Goal: Information Seeking & Learning: Learn about a topic

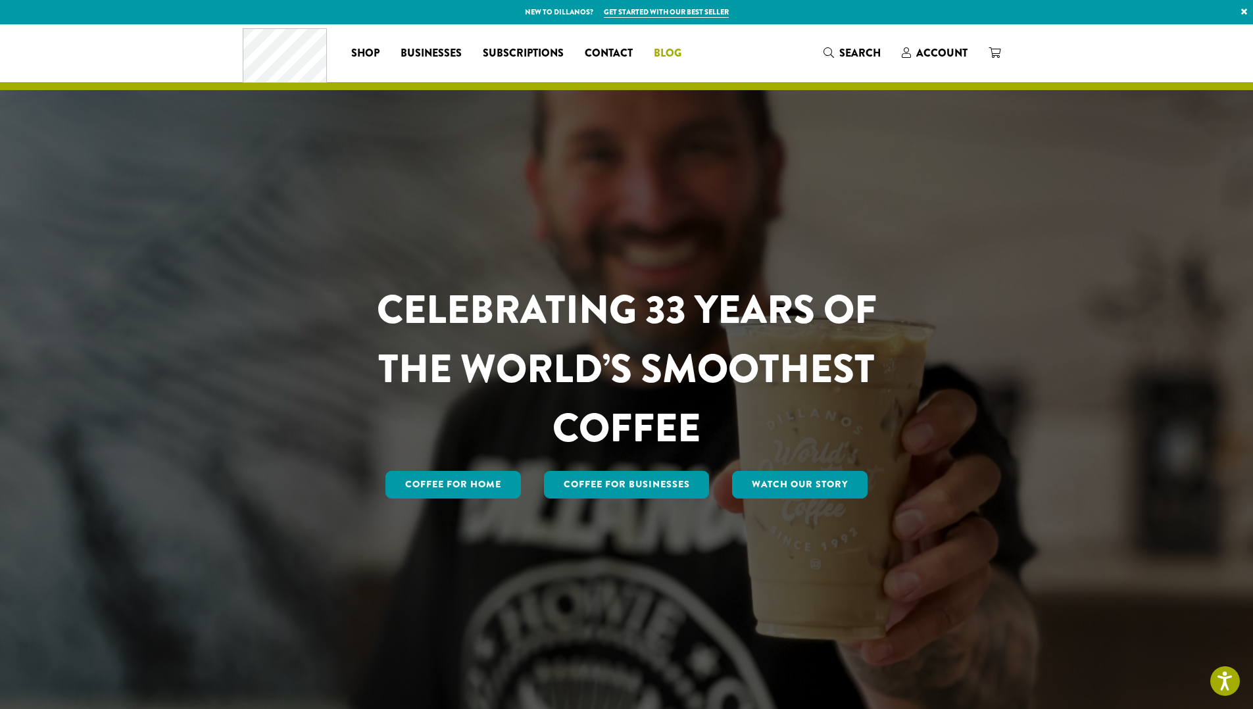
click at [664, 53] on span "Blog" at bounding box center [668, 53] width 28 height 16
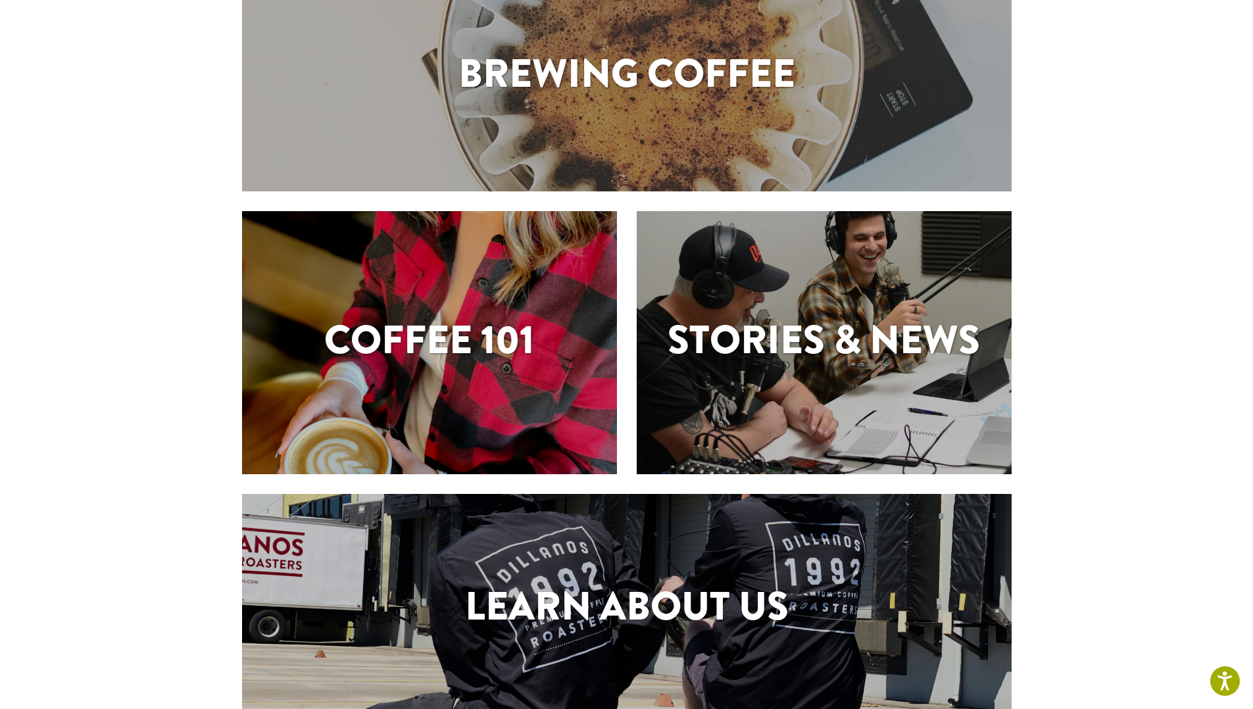
scroll to position [276, 0]
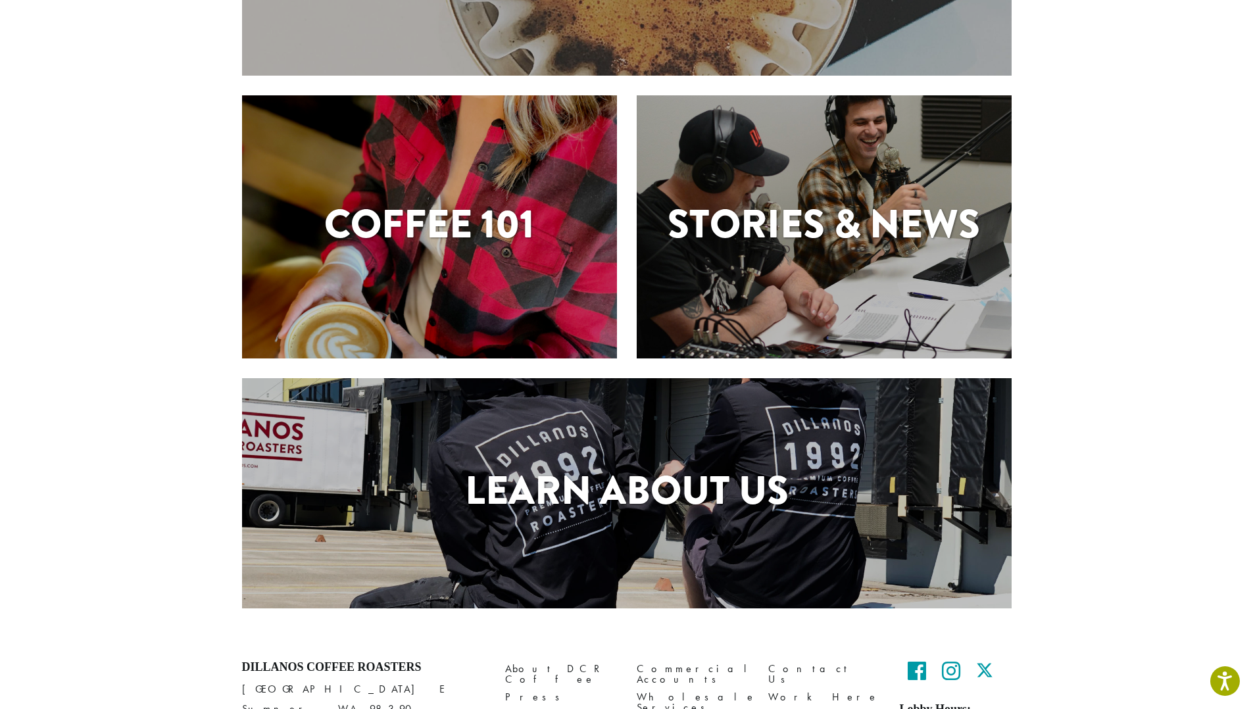
click at [880, 260] on div "Stories & News" at bounding box center [824, 226] width 375 height 263
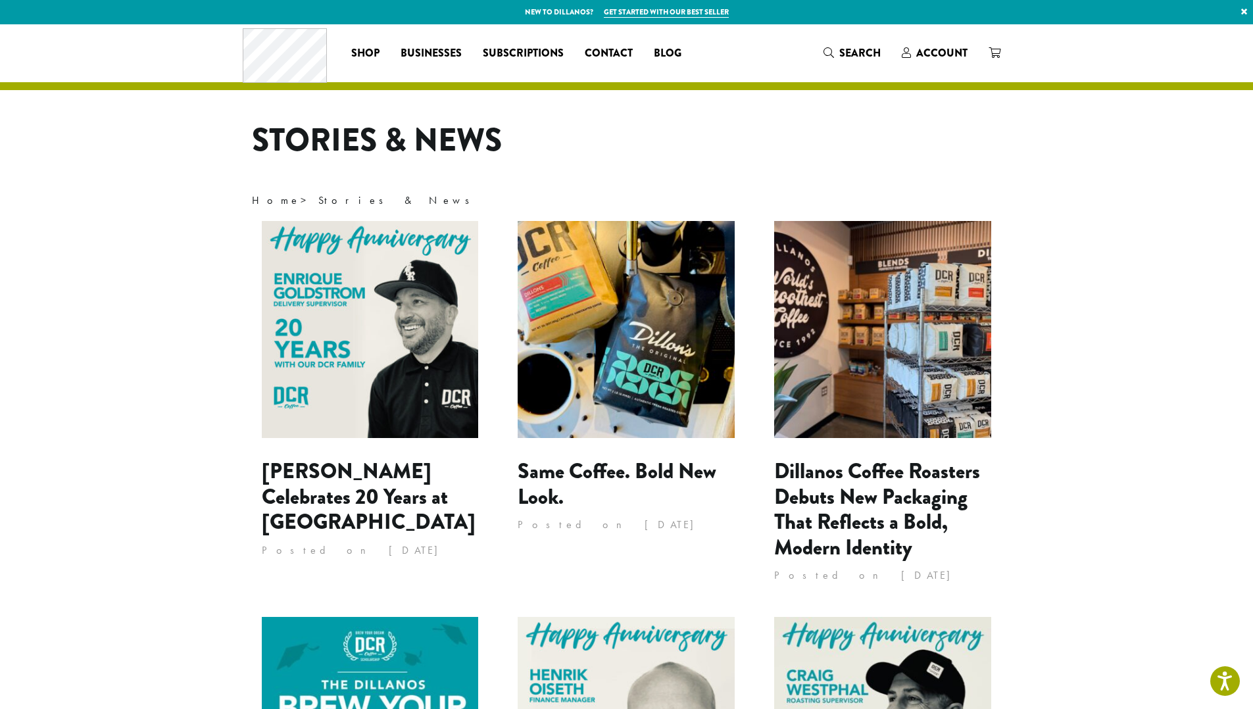
click at [312, 365] on img at bounding box center [370, 329] width 217 height 217
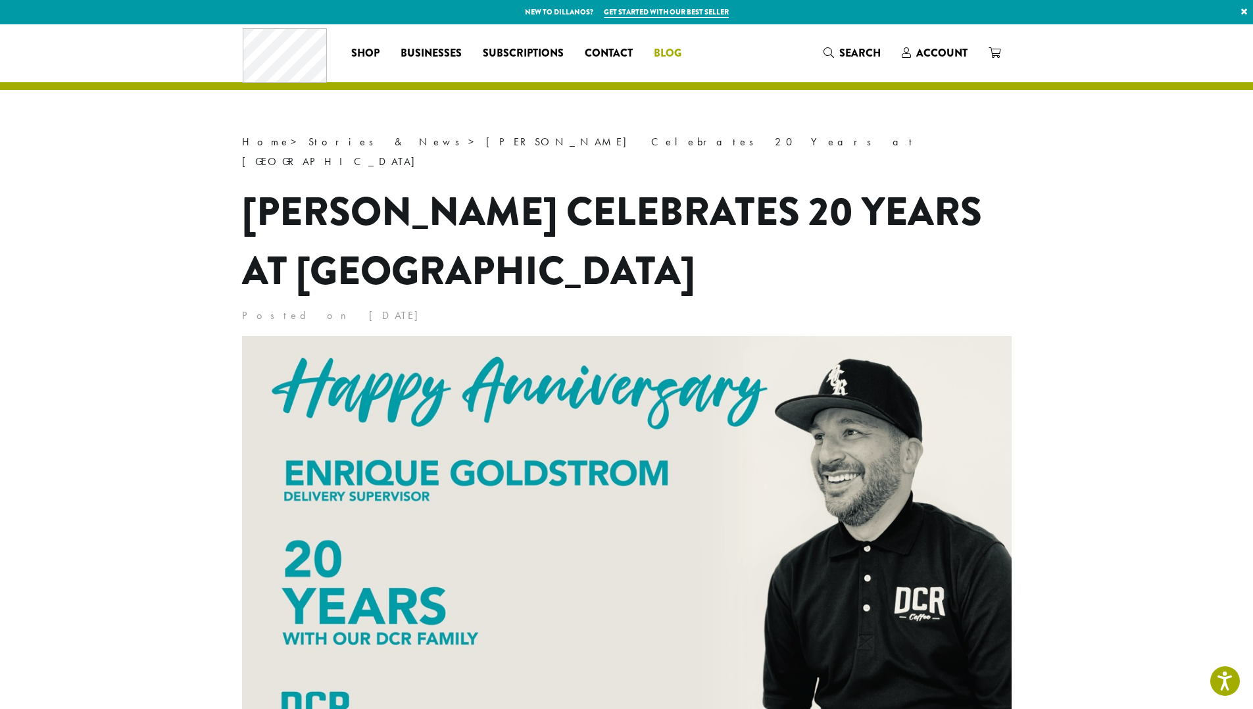
click at [671, 54] on span "Blog" at bounding box center [668, 53] width 28 height 16
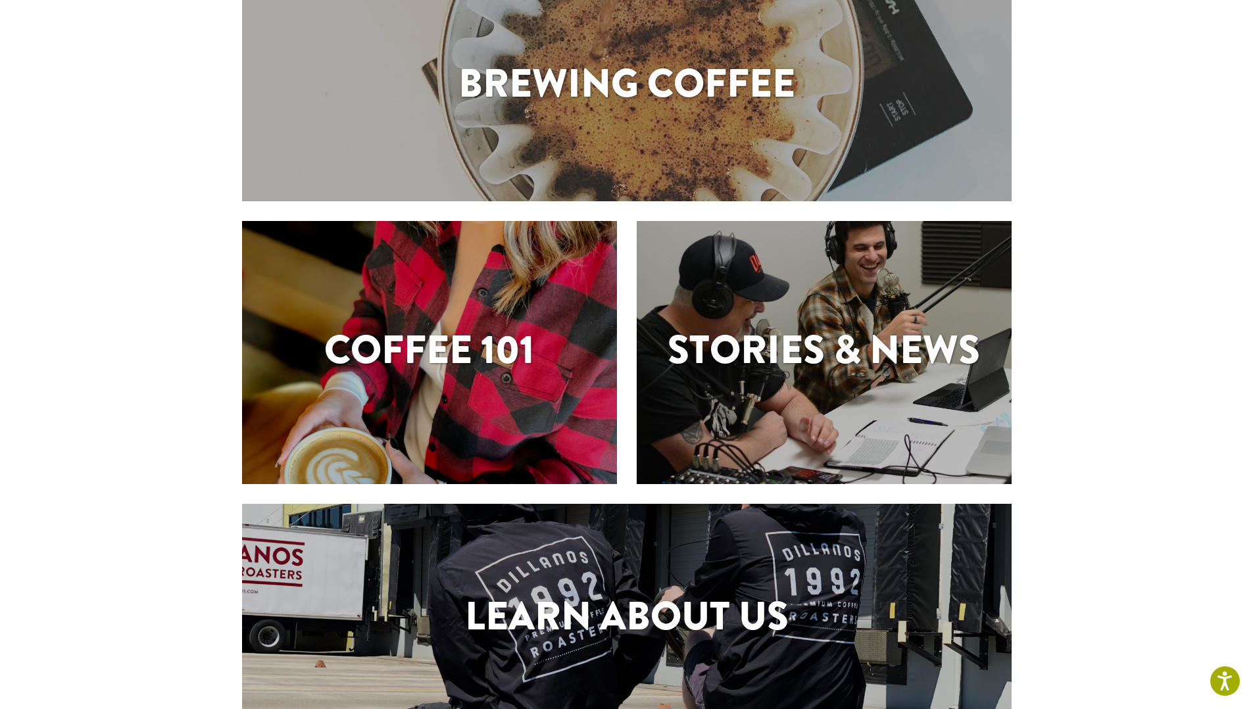
scroll to position [311, 0]
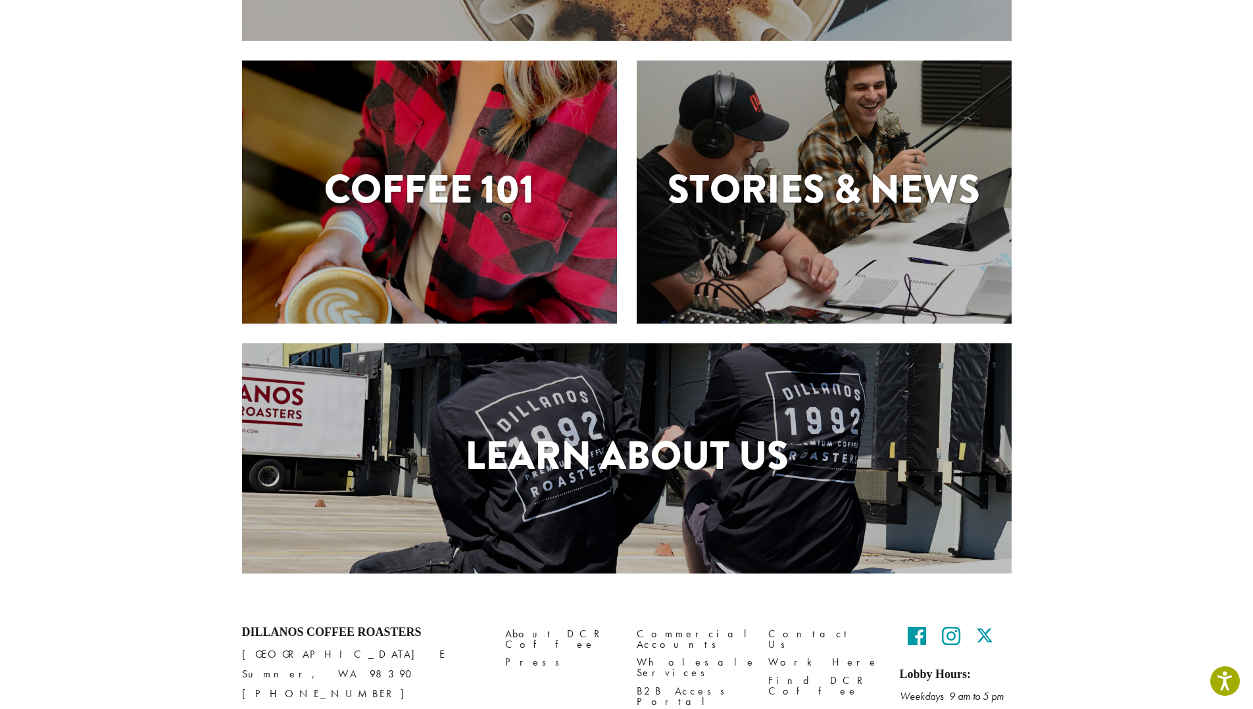
click at [645, 468] on h1 "Learn About Us" at bounding box center [626, 455] width 769 height 59
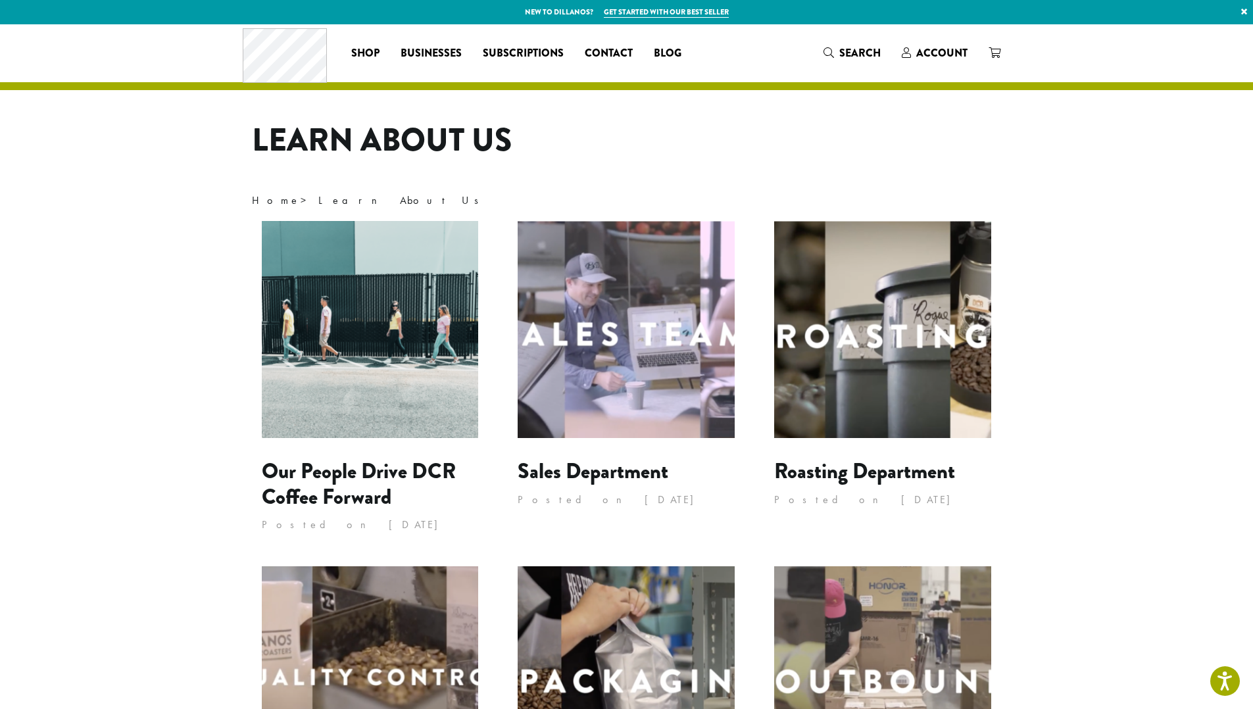
click at [376, 378] on img at bounding box center [370, 329] width 217 height 217
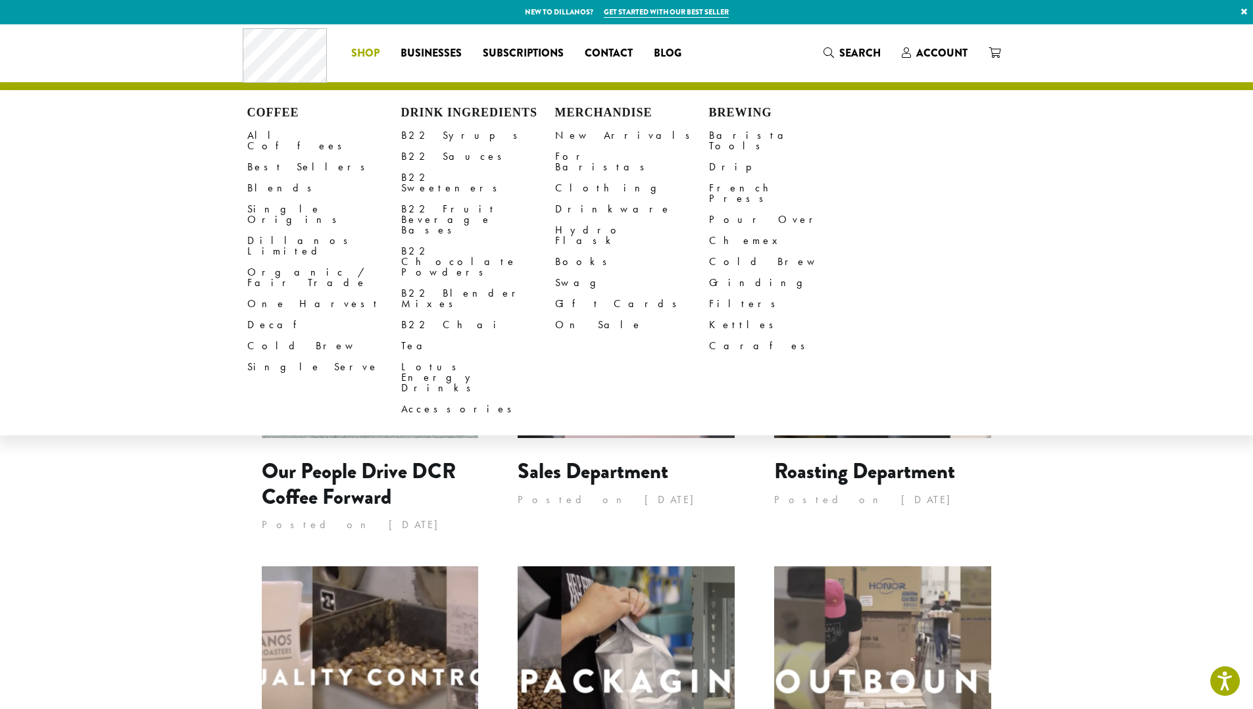
click at [371, 51] on li "Coffee All Coffees Best Sellers Blends Single Origins Dillanos Limited Organic …" at bounding box center [365, 53] width 49 height 21
click at [444, 55] on ul "Coffee All Coffees Best Sellers Blends Single Origins Dillanos Limited Organic …" at bounding box center [516, 53] width 351 height 21
